Goal: Task Accomplishment & Management: Manage account settings

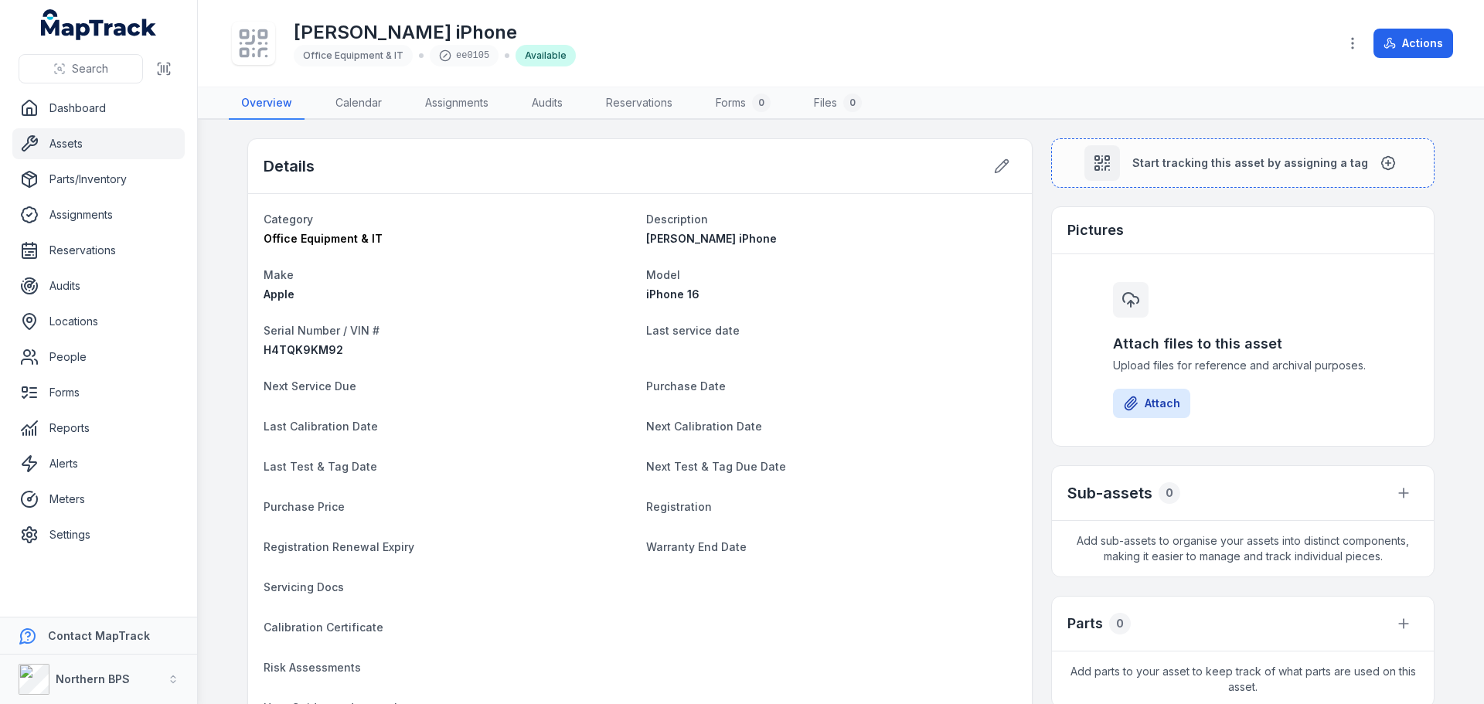
click at [79, 145] on link "Assets" at bounding box center [98, 143] width 172 height 31
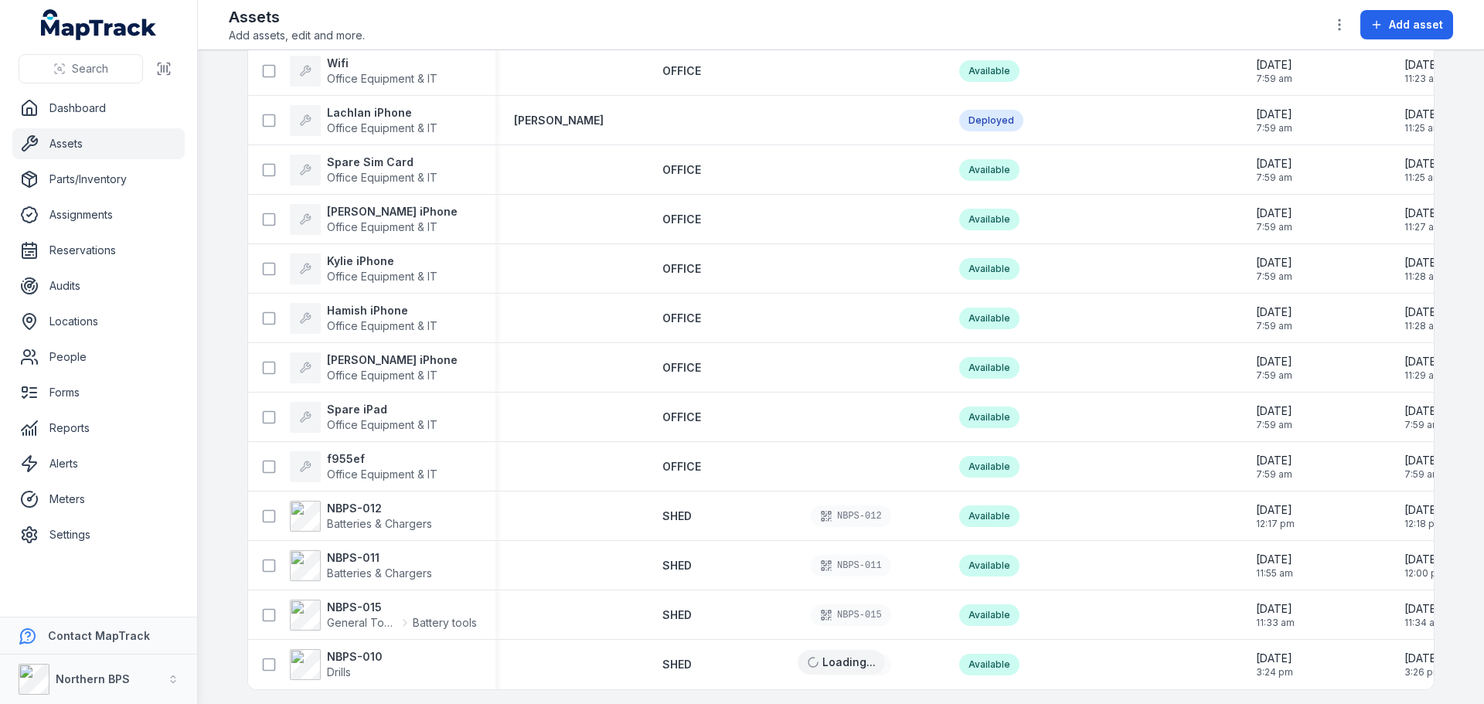
scroll to position [1949, 0]
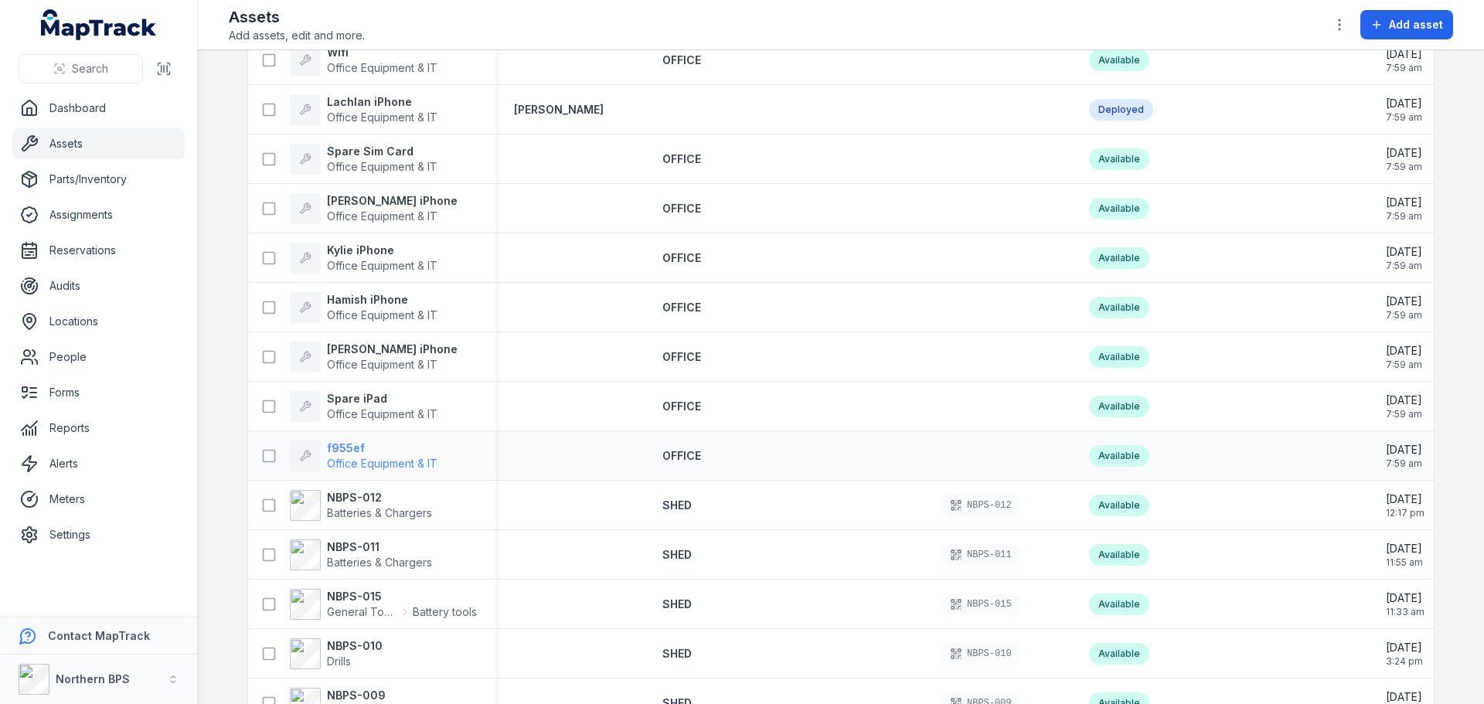
click at [339, 441] on strong "f955ef" at bounding box center [382, 448] width 111 height 15
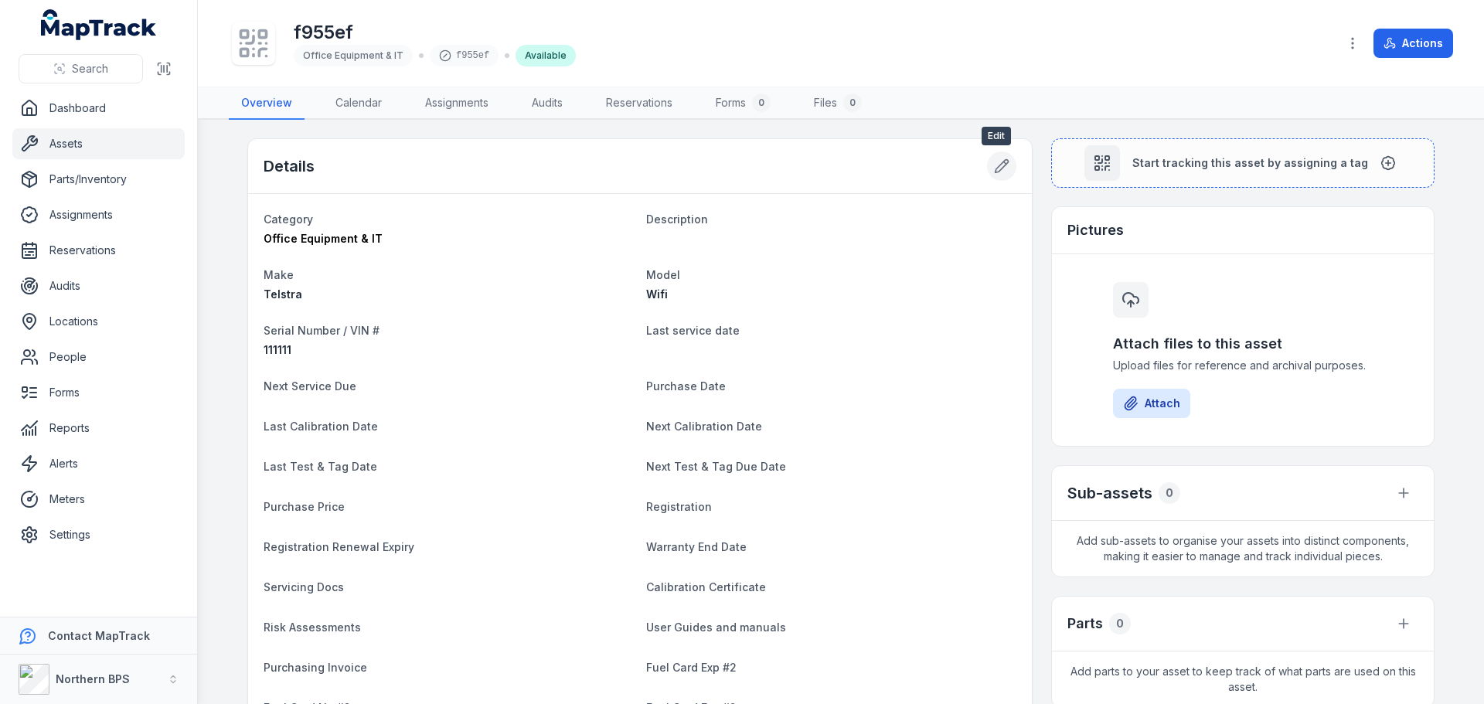
click at [1004, 162] on icon at bounding box center [1005, 163] width 2 height 2
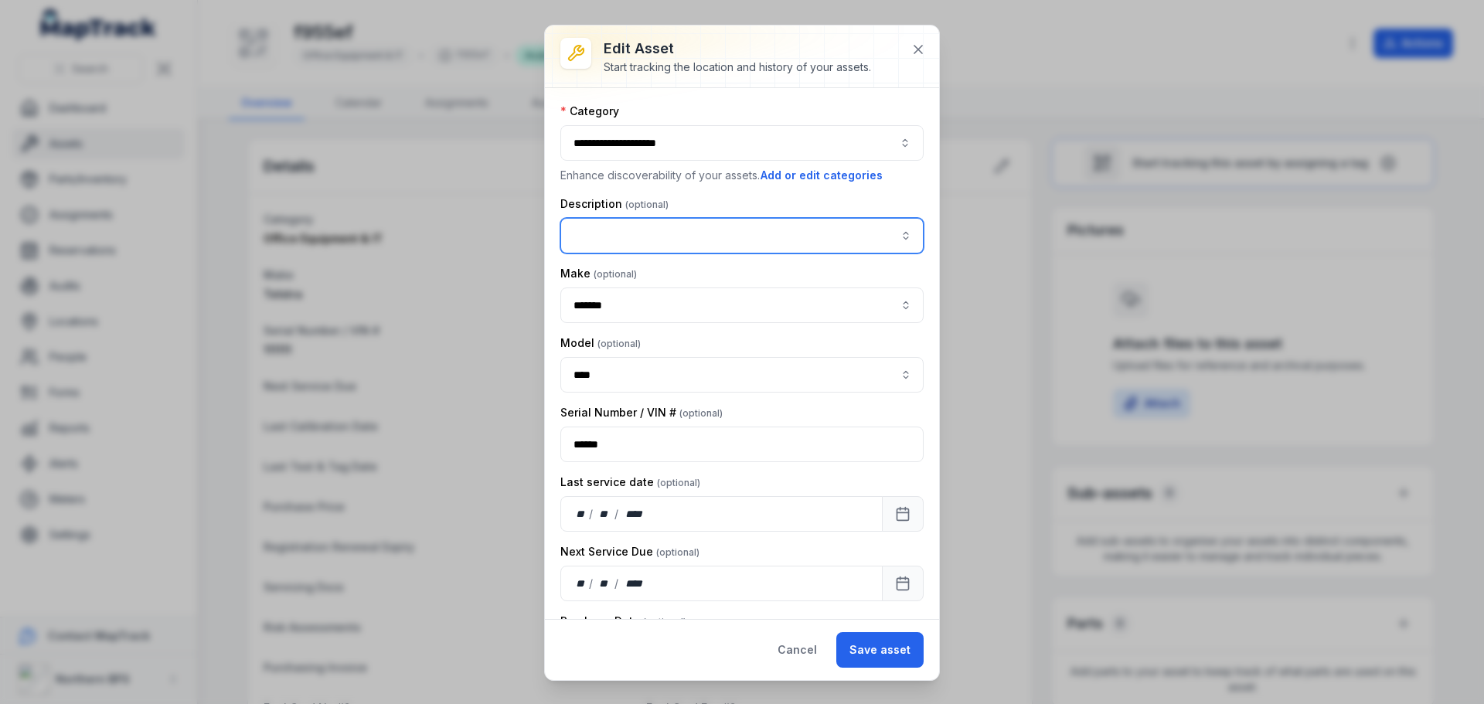
click at [603, 236] on input "asset-edit:description-label" at bounding box center [741, 236] width 363 height 36
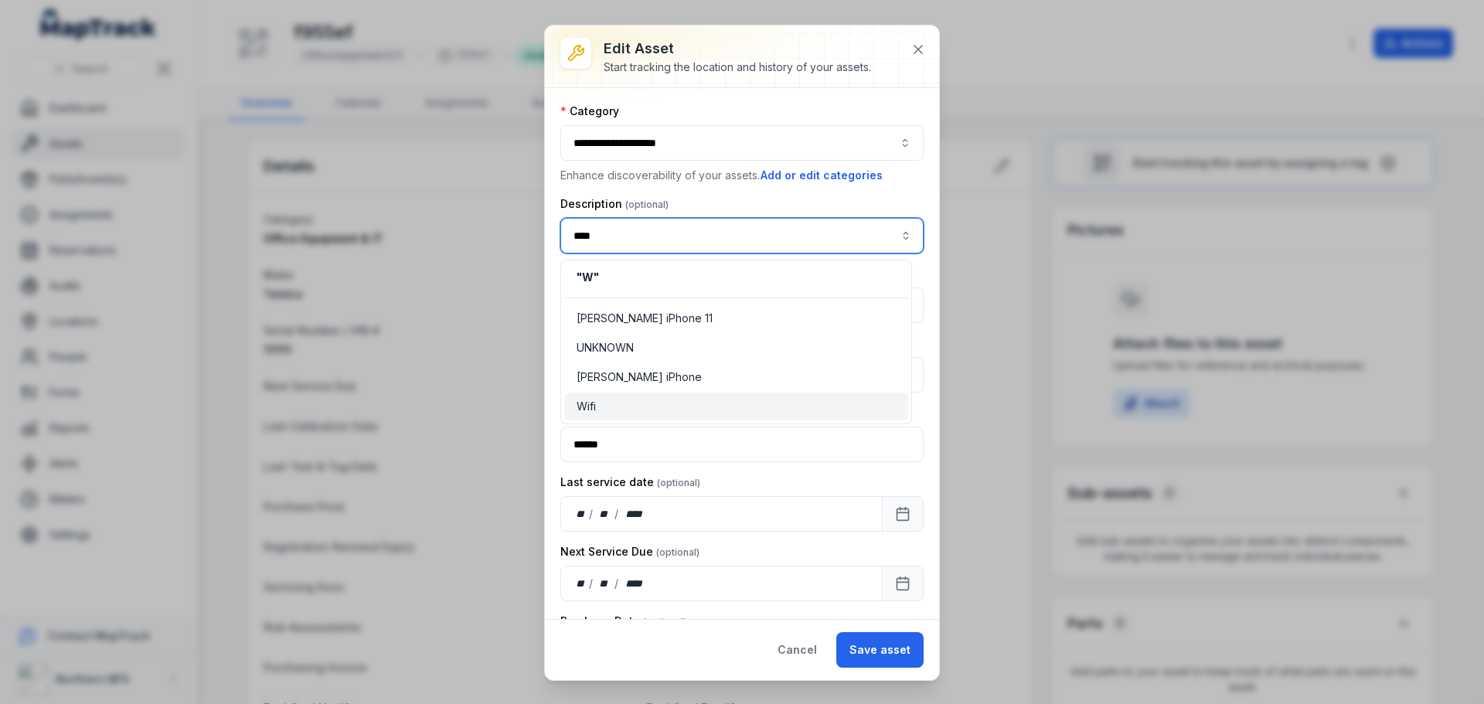
click at [592, 405] on span "Wifi" at bounding box center [586, 406] width 19 height 15
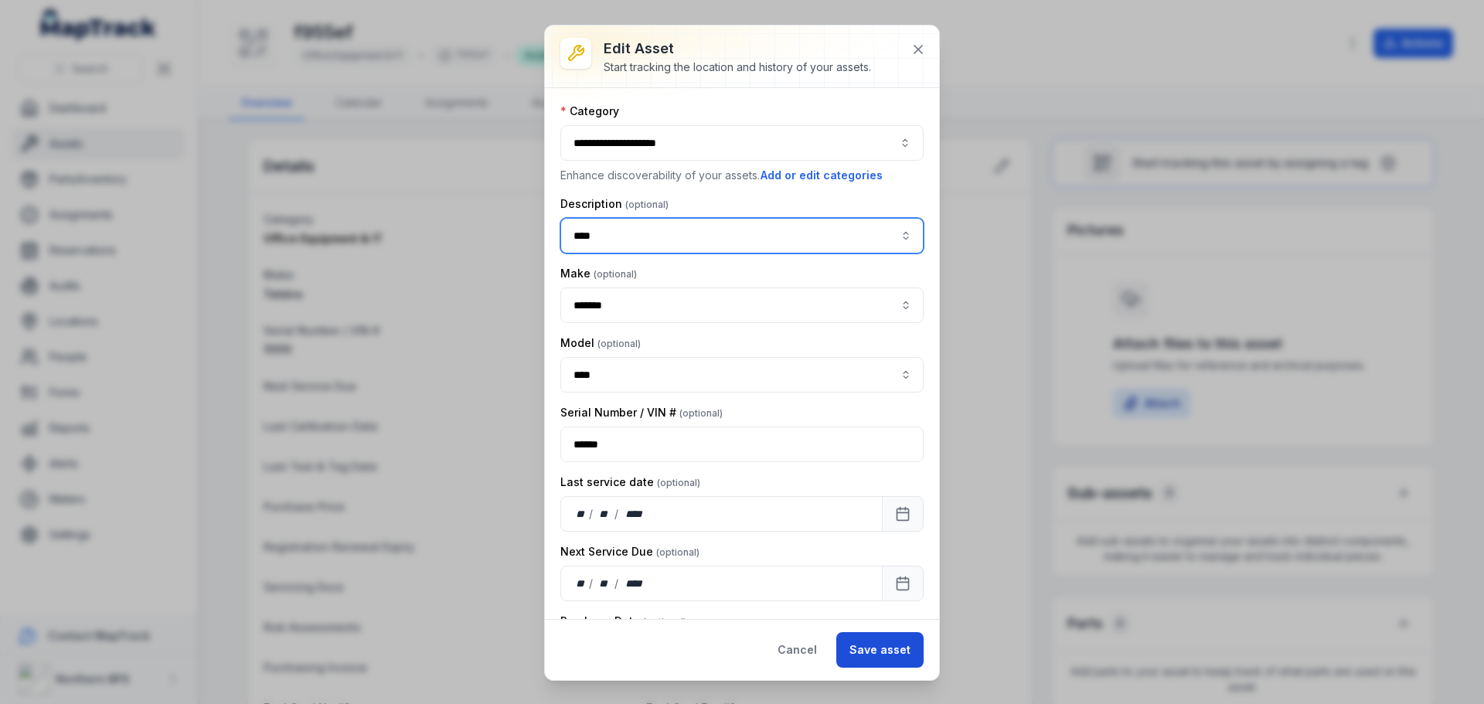
type input "****"
click at [869, 641] on button "Save asset" at bounding box center [879, 650] width 87 height 36
